Goal: Task Accomplishment & Management: Use online tool/utility

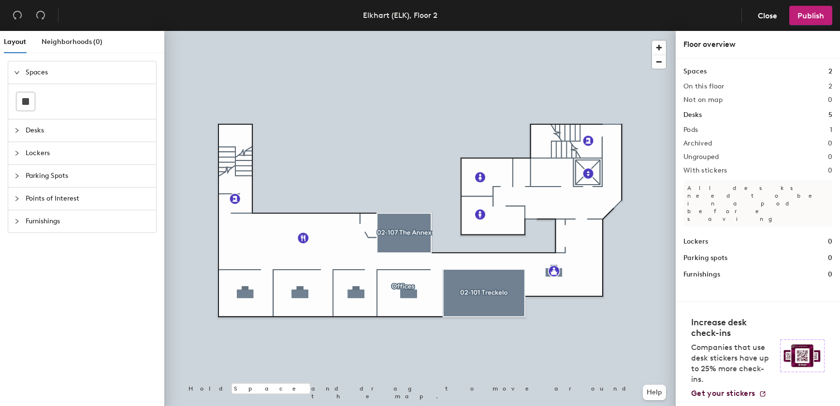
click at [708, 116] on div "Desks 5" at bounding box center [757, 115] width 149 height 11
click at [775, 15] on span "Close" at bounding box center [767, 15] width 19 height 9
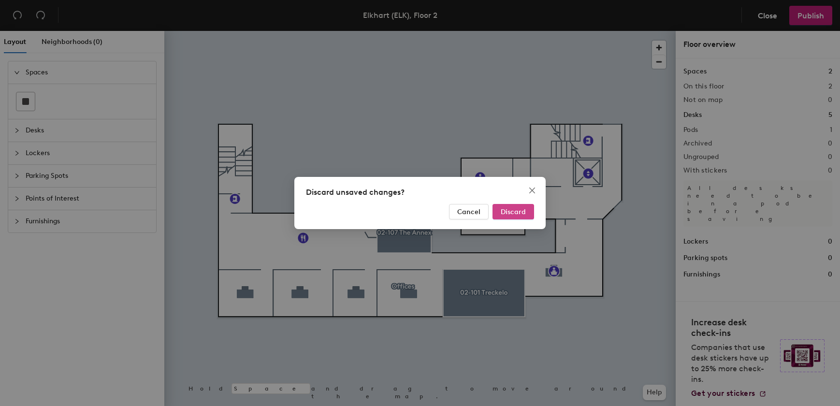
click at [514, 210] on span "Discard" at bounding box center [513, 212] width 25 height 8
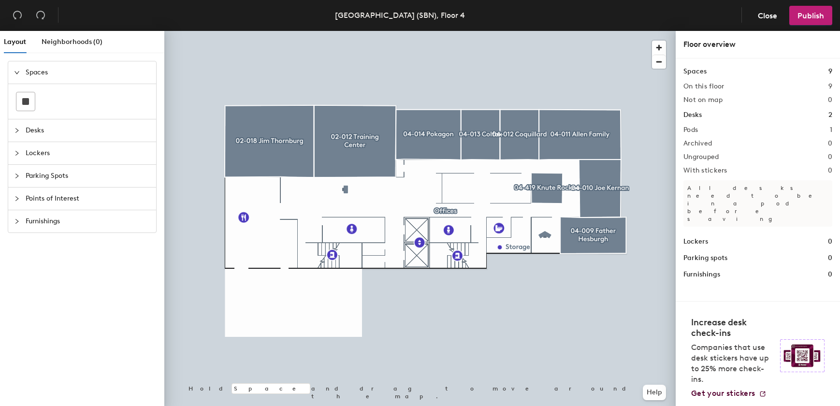
click at [25, 132] on div at bounding box center [20, 130] width 12 height 11
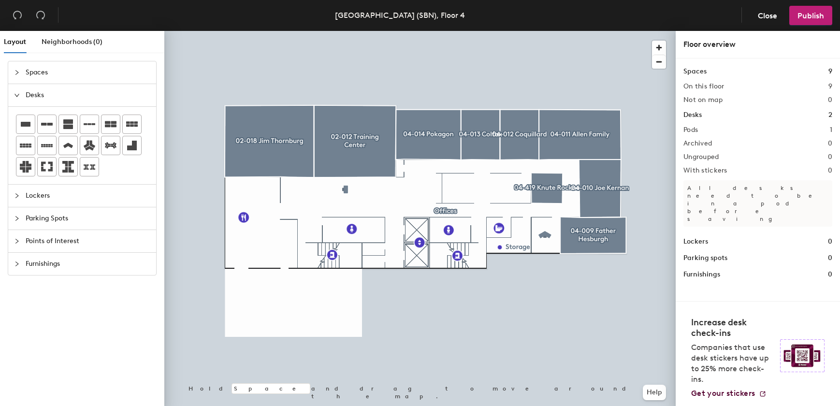
click at [88, 72] on span "Spaces" at bounding box center [88, 72] width 125 height 22
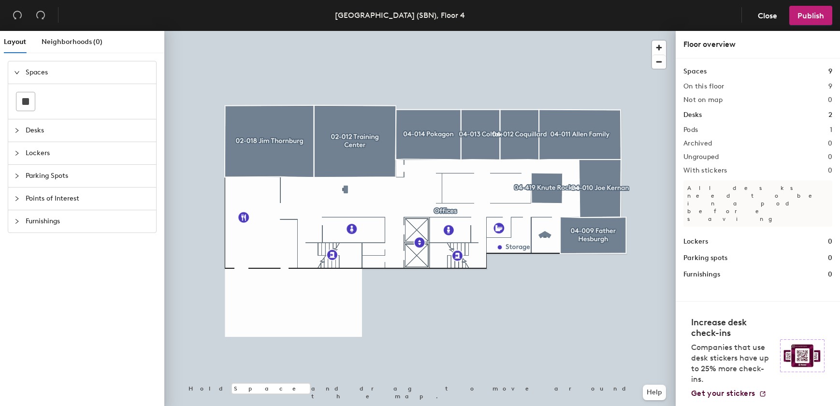
click at [479, 192] on div "Layout Neighborhoods (0) Spaces Desks Lockers Parking Spots Points of Interest …" at bounding box center [420, 220] width 840 height 379
click at [29, 99] on rect at bounding box center [25, 101] width 7 height 7
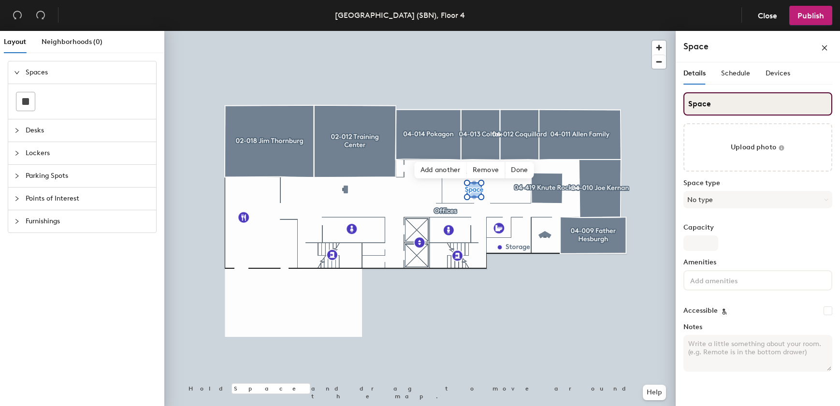
click at [721, 105] on input "Space" at bounding box center [757, 103] width 149 height 23
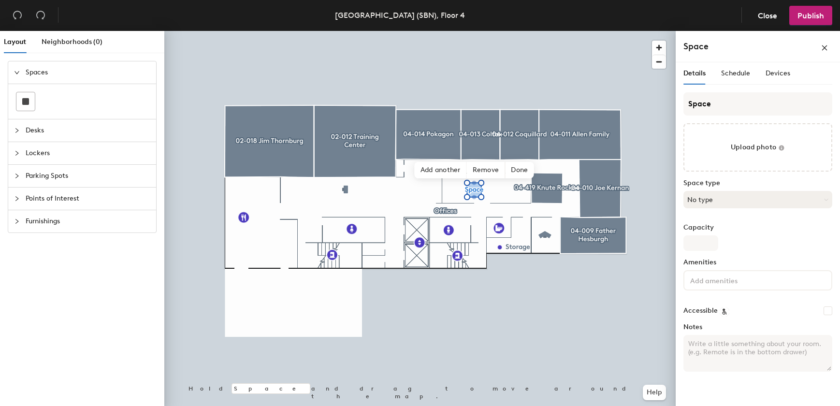
click at [729, 200] on button "No type" at bounding box center [757, 199] width 149 height 17
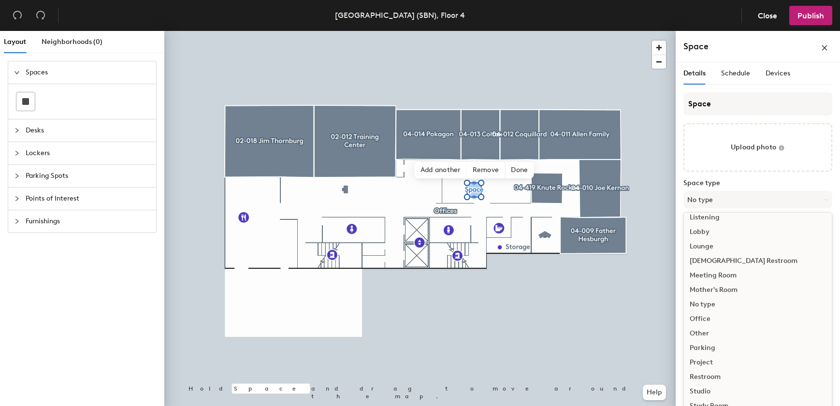
scroll to position [216, 0]
click at [695, 324] on div "Other" at bounding box center [758, 326] width 148 height 14
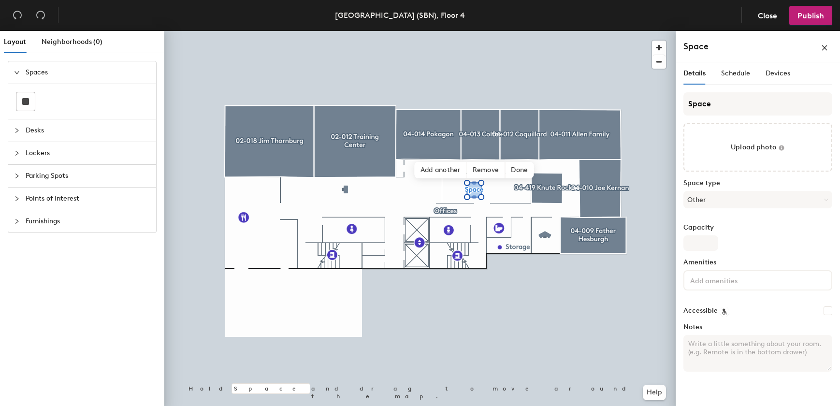
click at [728, 282] on input at bounding box center [731, 280] width 87 height 12
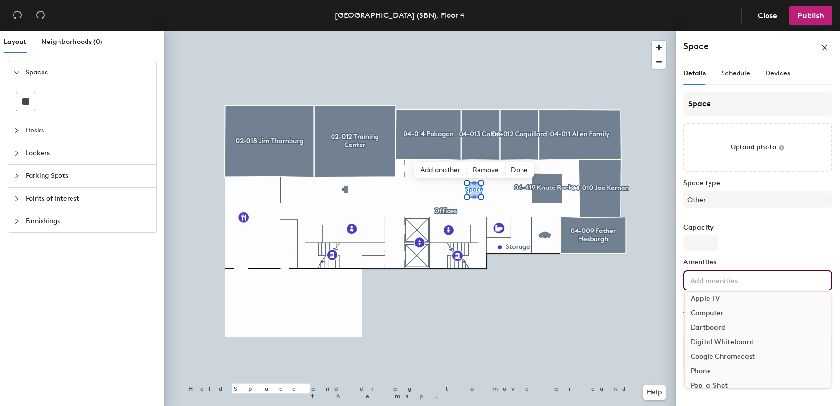
scroll to position [0, 0]
click at [750, 226] on label "Capacity" at bounding box center [757, 228] width 149 height 8
click at [718, 235] on input "Capacity" at bounding box center [700, 242] width 35 height 15
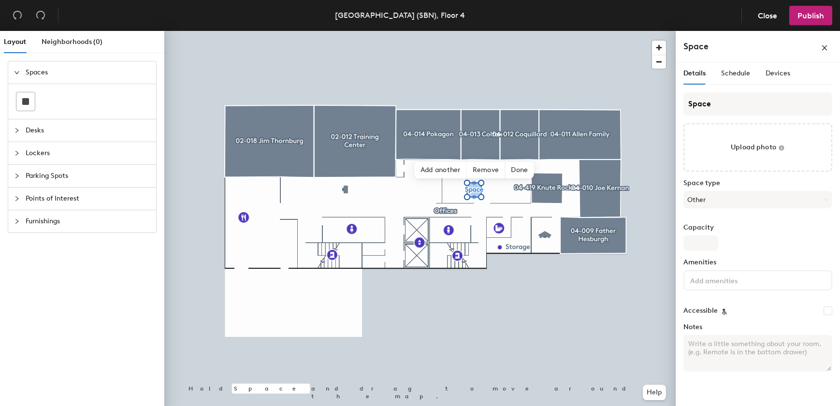
click at [741, 344] on textarea "Notes" at bounding box center [757, 353] width 149 height 37
click at [753, 346] on textarea "Hospitality room" at bounding box center [757, 353] width 149 height 37
type textarea "Hospitality"
click at [809, 14] on span "Publish" at bounding box center [810, 15] width 27 height 9
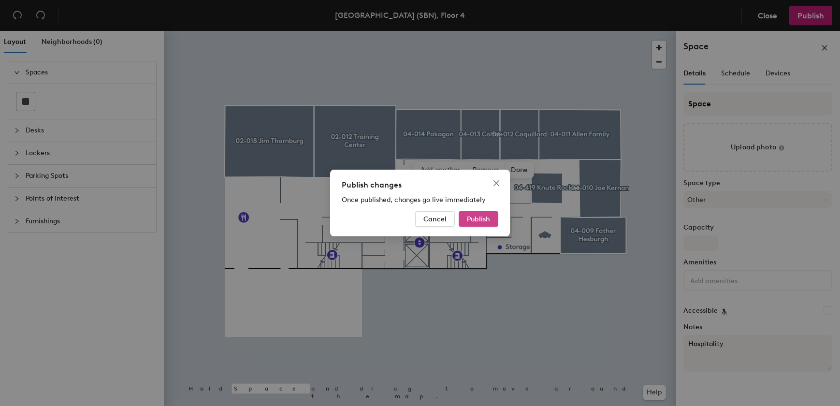
click at [478, 223] on span "Publish" at bounding box center [478, 219] width 23 height 8
